Goal: Navigation & Orientation: Find specific page/section

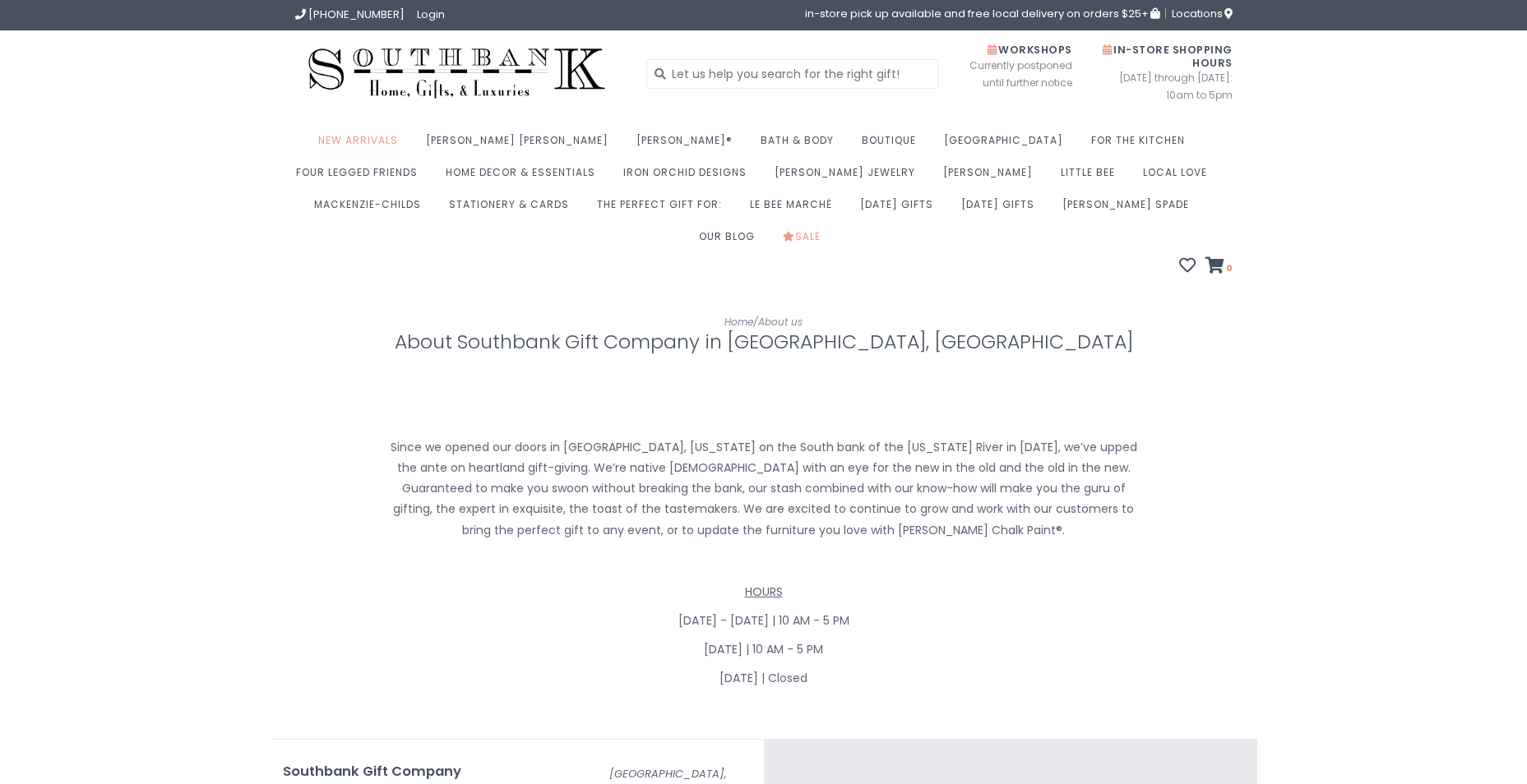
click at [406, 139] on link "New Arrivals" at bounding box center [362, 144] width 88 height 32
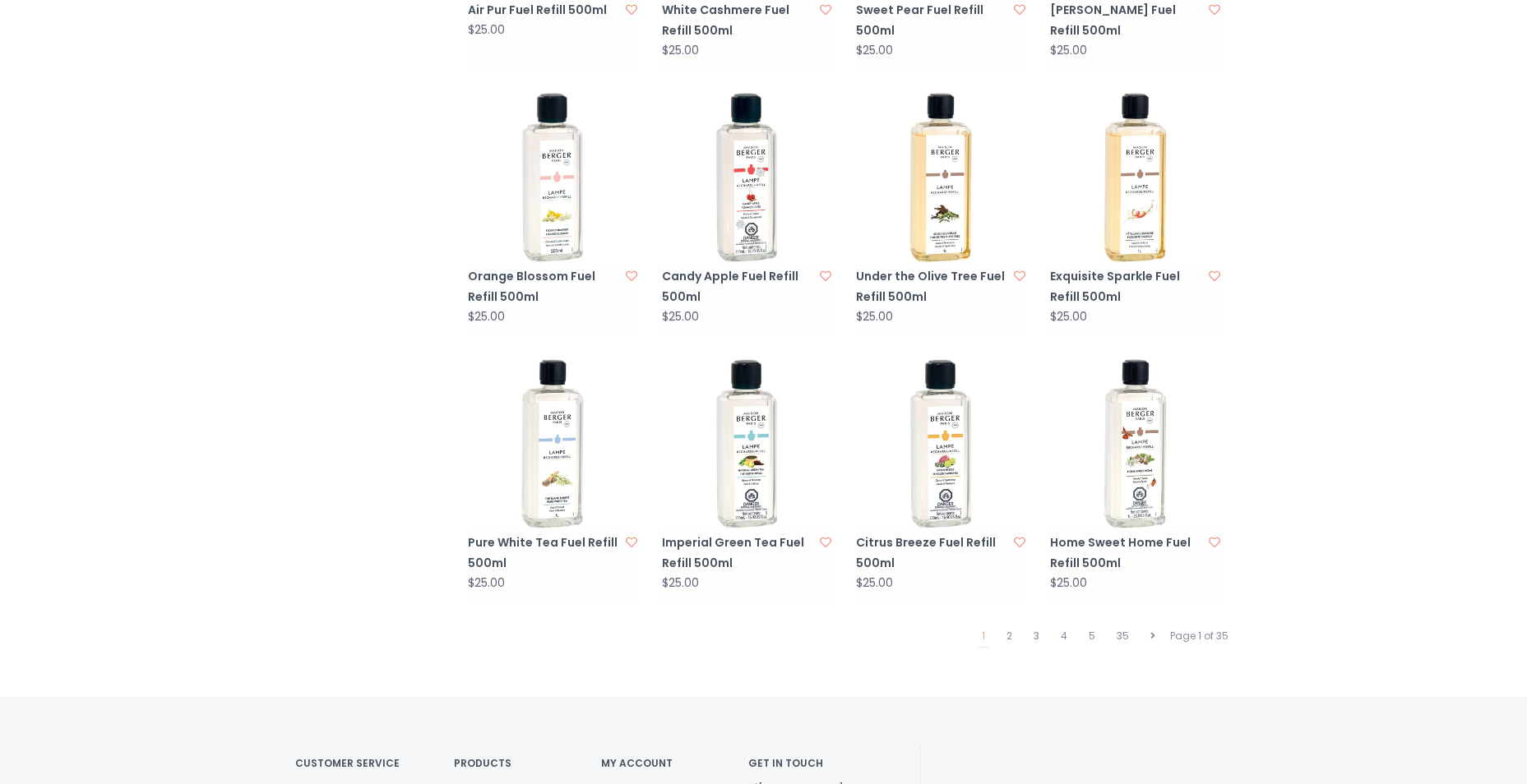
scroll to position [1635, 0]
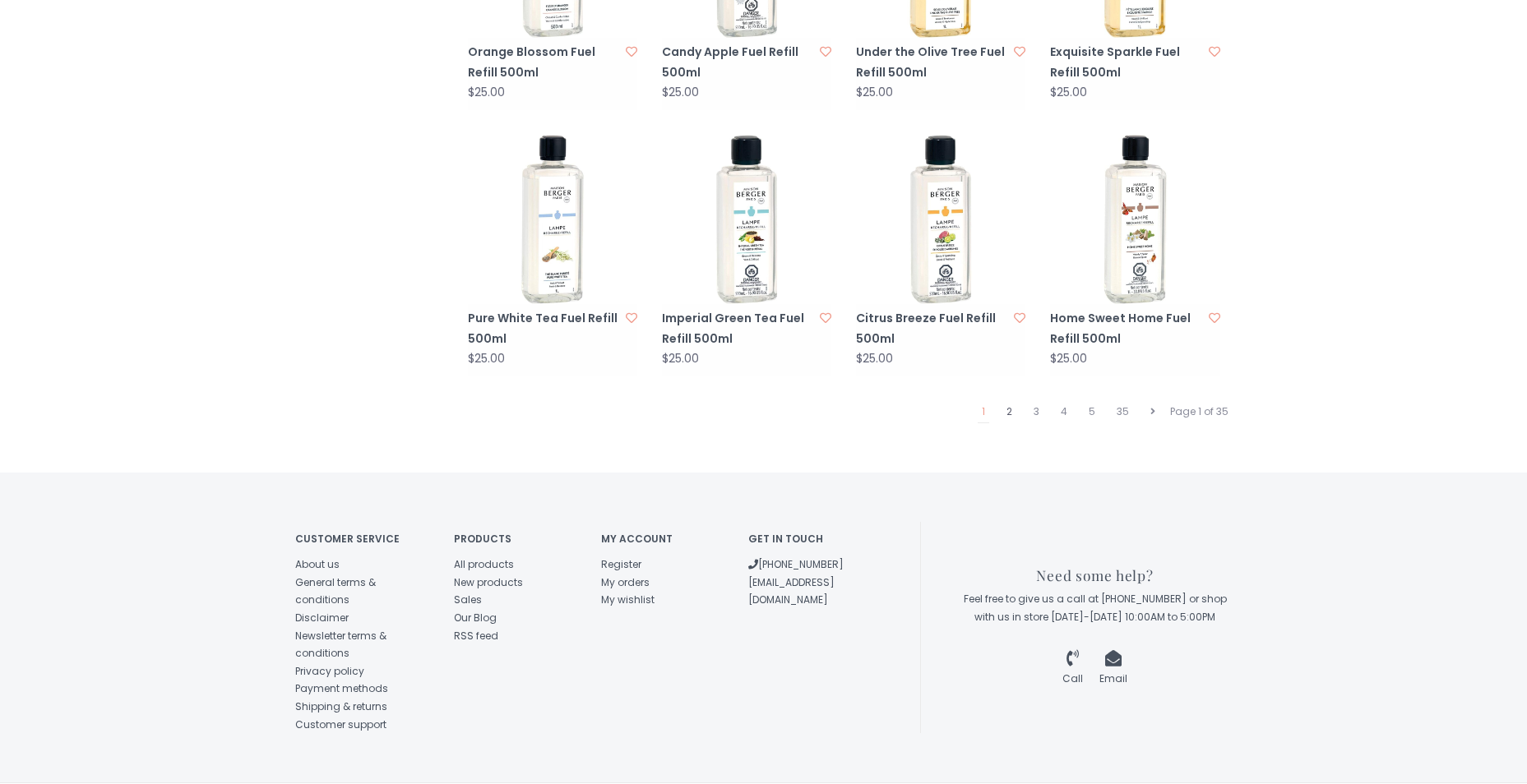
click at [1009, 402] on link "2" at bounding box center [1009, 412] width 14 height 21
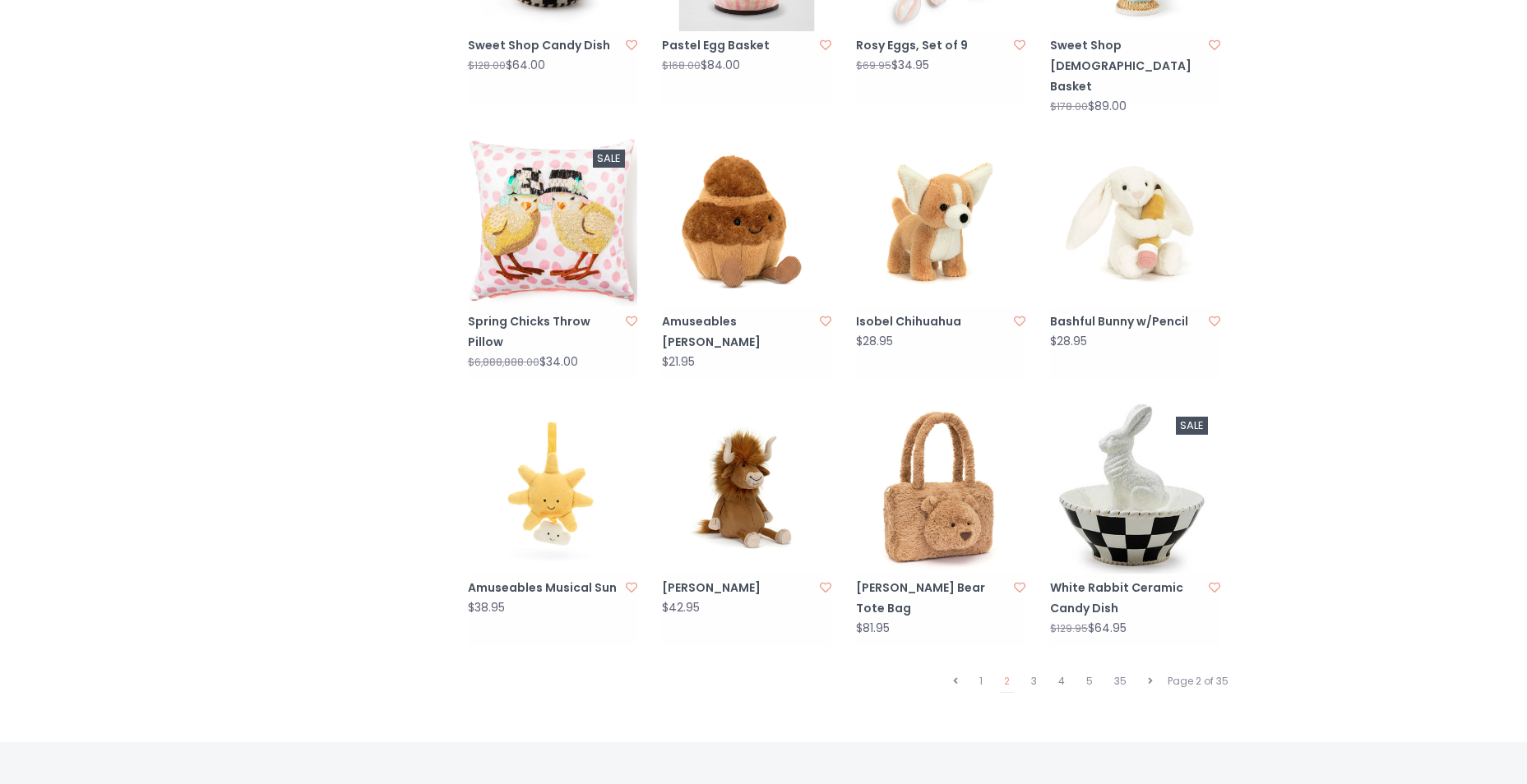
scroll to position [1398, 0]
click at [1037, 670] on link "3" at bounding box center [1034, 680] width 14 height 21
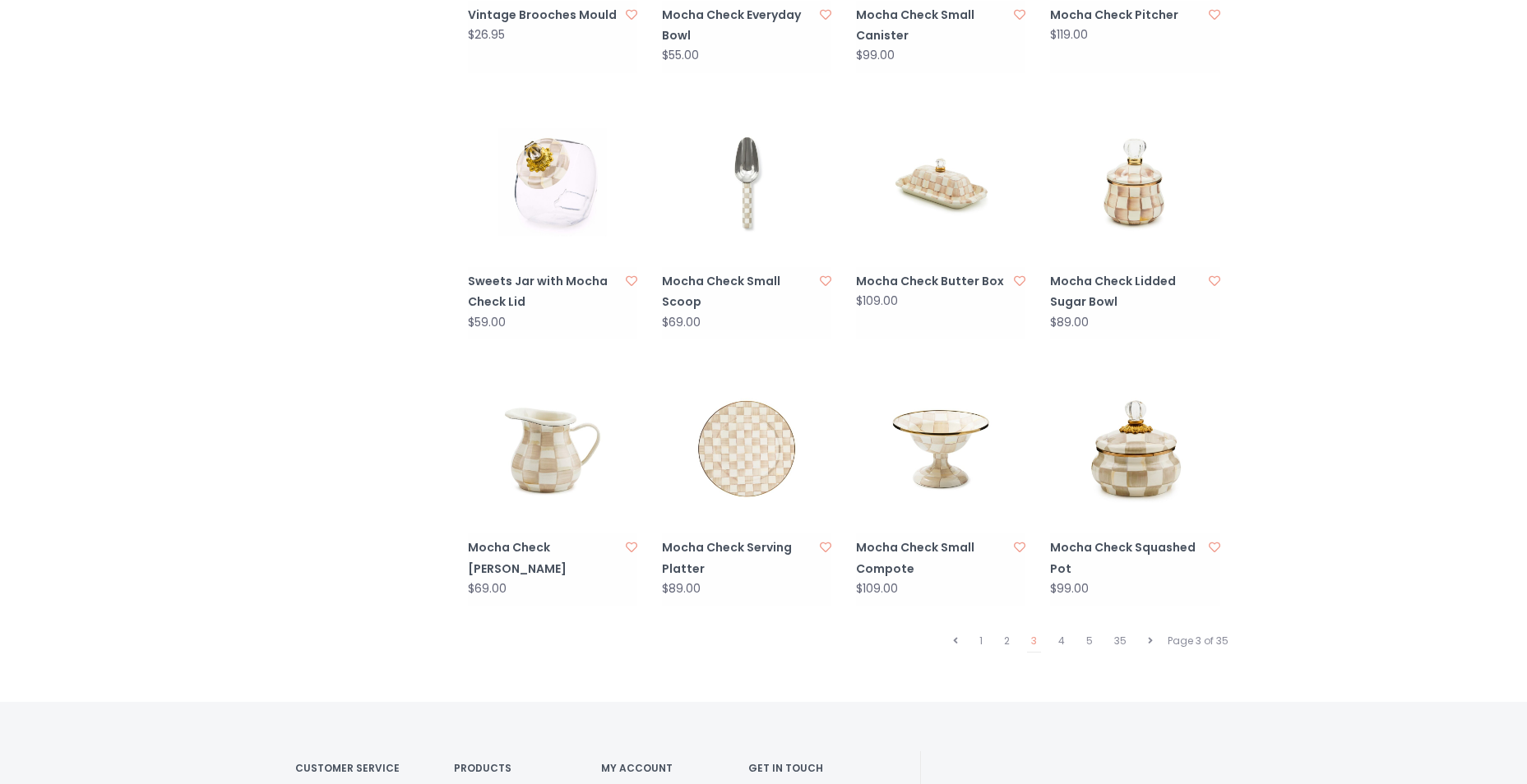
scroll to position [1398, 0]
click at [1062, 629] on link "4" at bounding box center [1061, 640] width 14 height 21
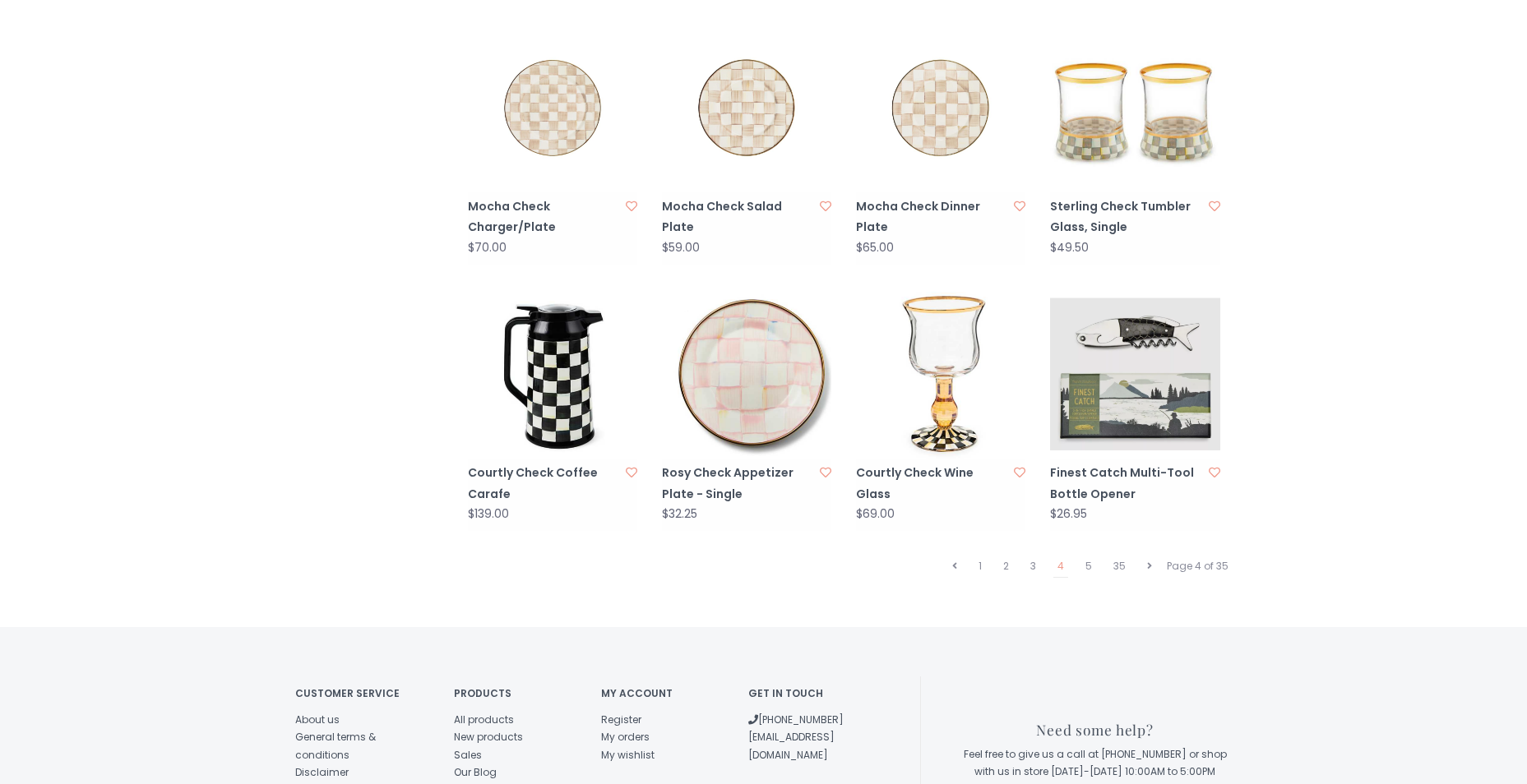
scroll to position [1481, 0]
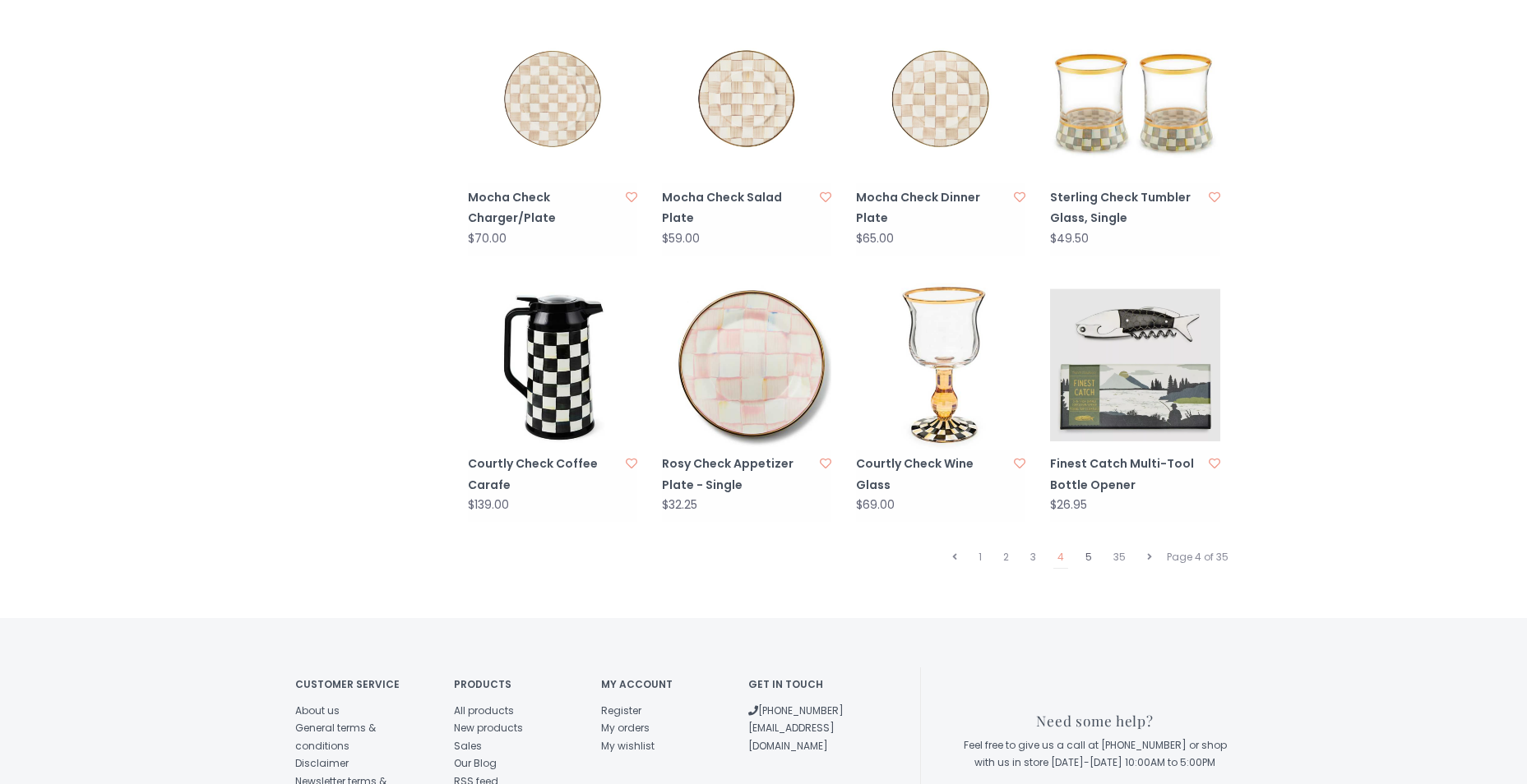
click at [1091, 547] on link "5" at bounding box center [1088, 557] width 14 height 21
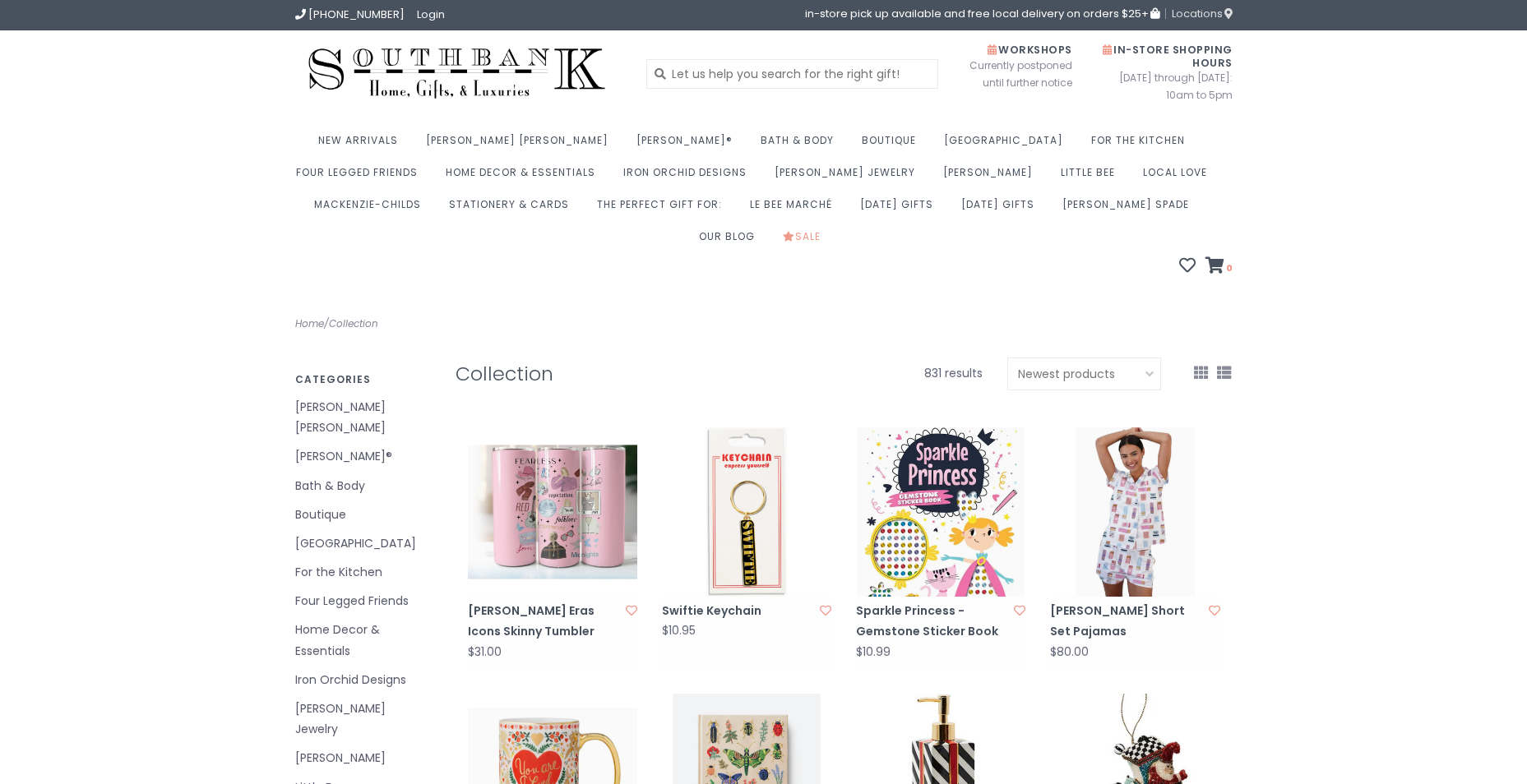
click at [1207, 9] on span "Locations" at bounding box center [1202, 13] width 61 height 15
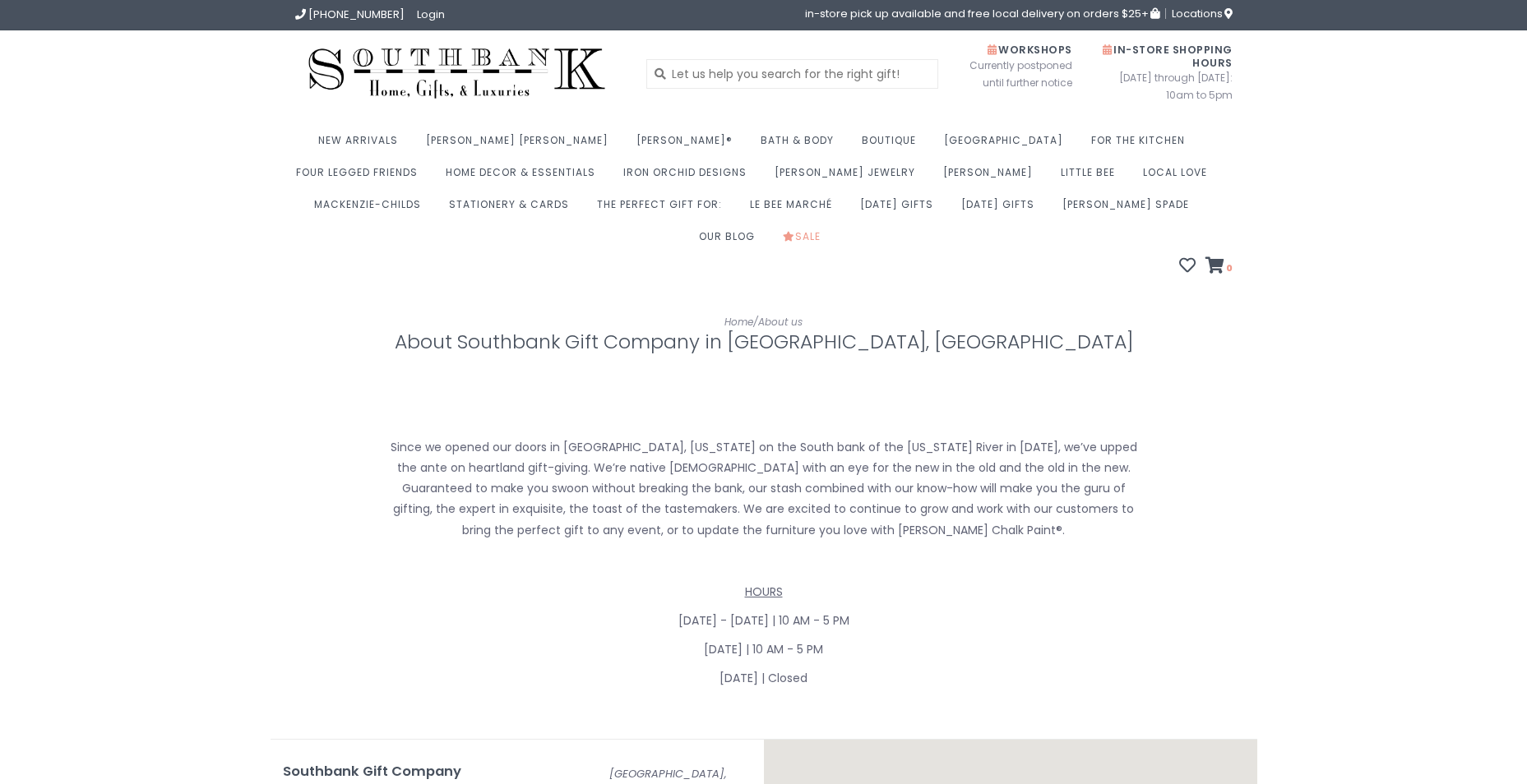
scroll to position [707, 0]
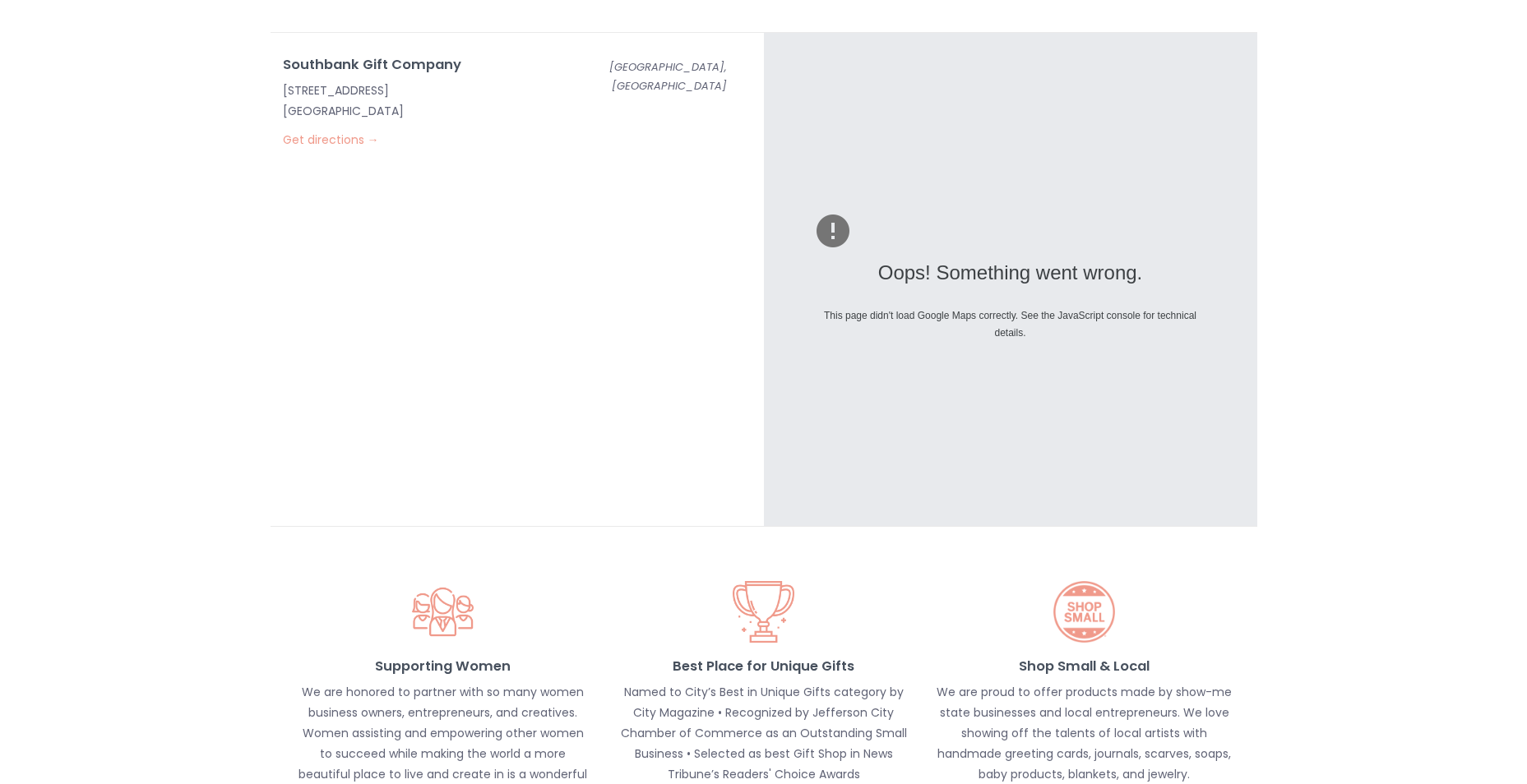
click at [1467, 324] on div "Home / About us About Southbank Gift Company in [GEOGRAPHIC_DATA], [GEOGRAPHIC_…" at bounding box center [763, 414] width 1527 height 1662
drag, startPoint x: 671, startPoint y: 249, endPoint x: 746, endPoint y: 264, distance: 76.5
click at [682, 244] on div "Southbank Gift Company [STREET_ADDRESS] Get directions → [GEOGRAPHIC_DATA], [GE…" at bounding box center [518, 280] width 494 height 494
click at [330, 132] on link "Get directions →" at bounding box center [331, 139] width 96 height 16
